Goal: Obtain resource: Obtain resource

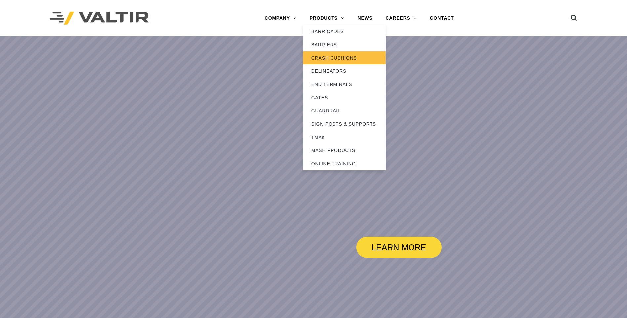
click at [338, 54] on link "CRASH CUSHIONS" at bounding box center [344, 57] width 83 height 13
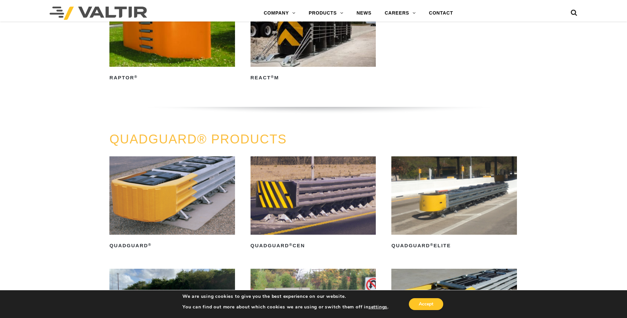
scroll to position [463, 0]
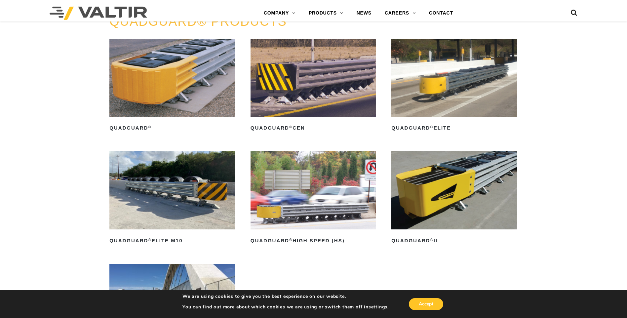
click at [437, 187] on img at bounding box center [454, 190] width 126 height 78
click at [152, 85] on img at bounding box center [172, 78] width 126 height 78
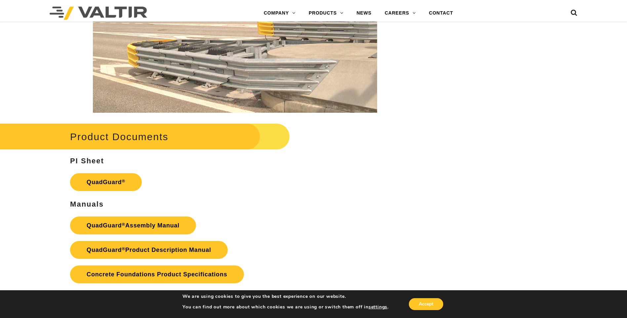
scroll to position [1355, 0]
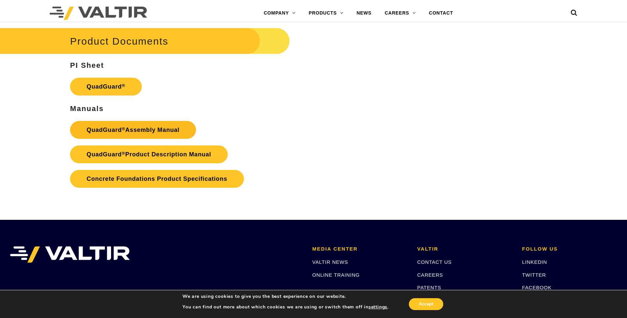
click at [153, 131] on link "QuadGuard ® Assembly Manual" at bounding box center [133, 130] width 126 height 18
